Goal: Transaction & Acquisition: Book appointment/travel/reservation

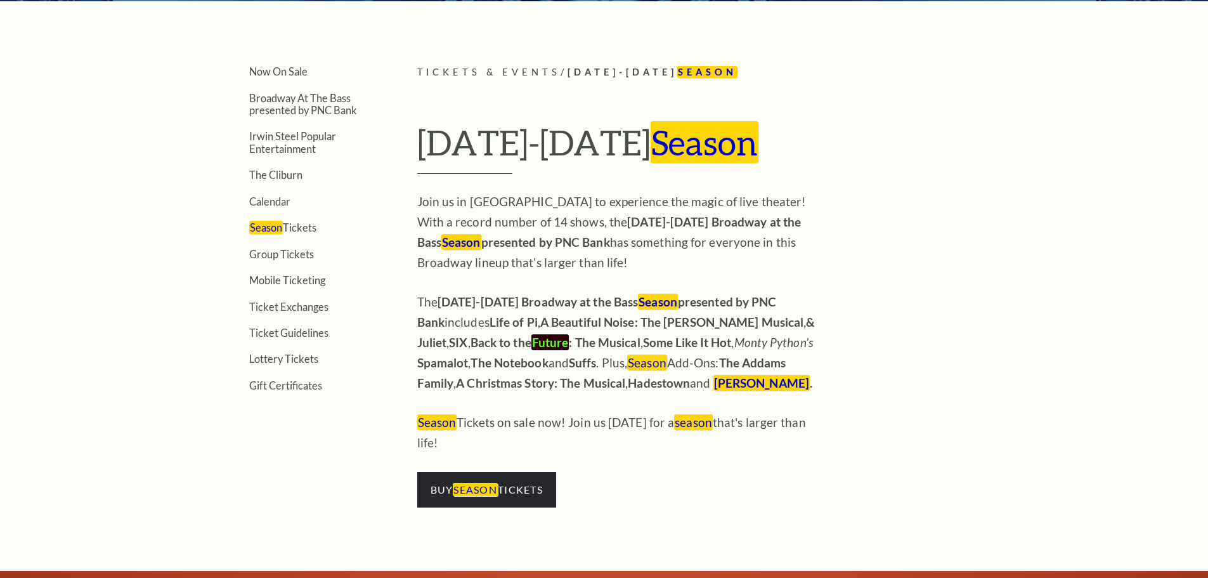
scroll to position [634, 0]
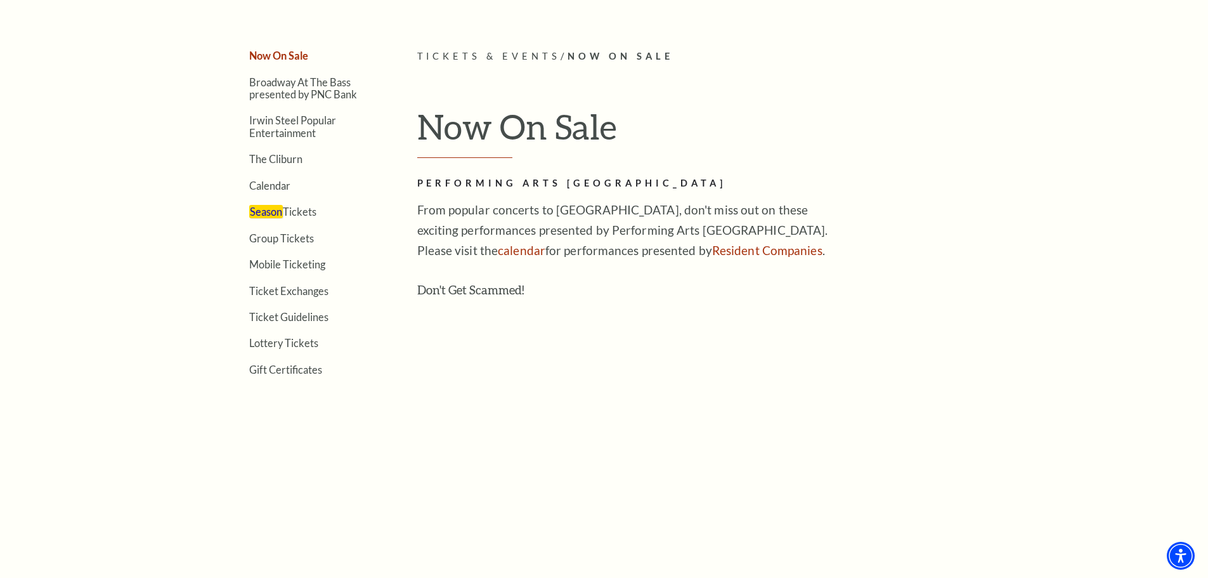
scroll to position [423, 0]
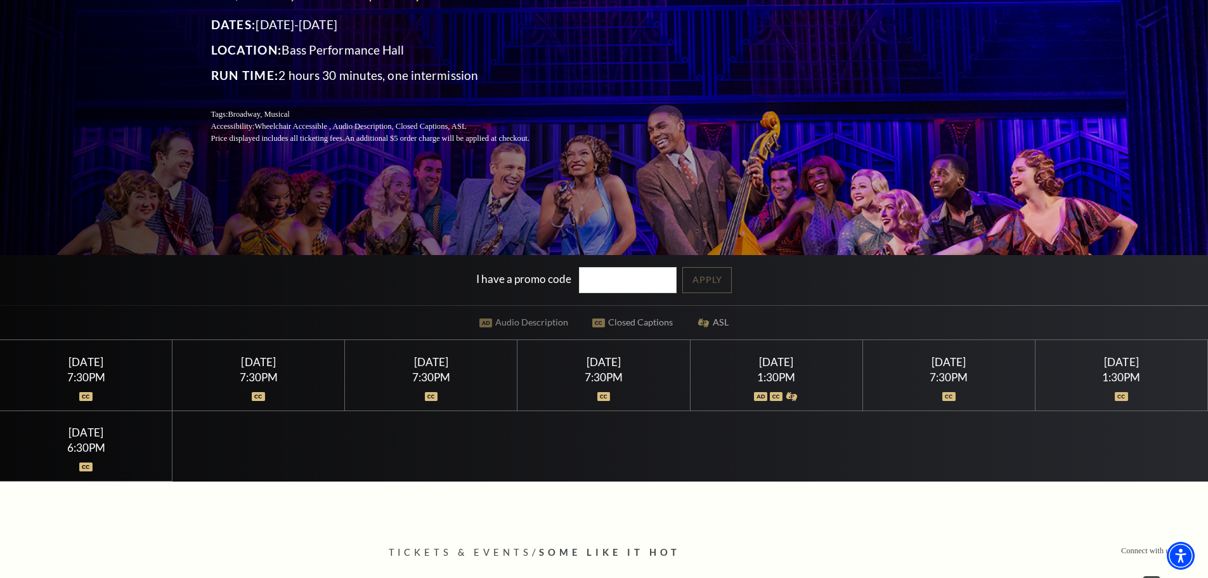
scroll to position [211, 0]
